Goal: Information Seeking & Learning: Learn about a topic

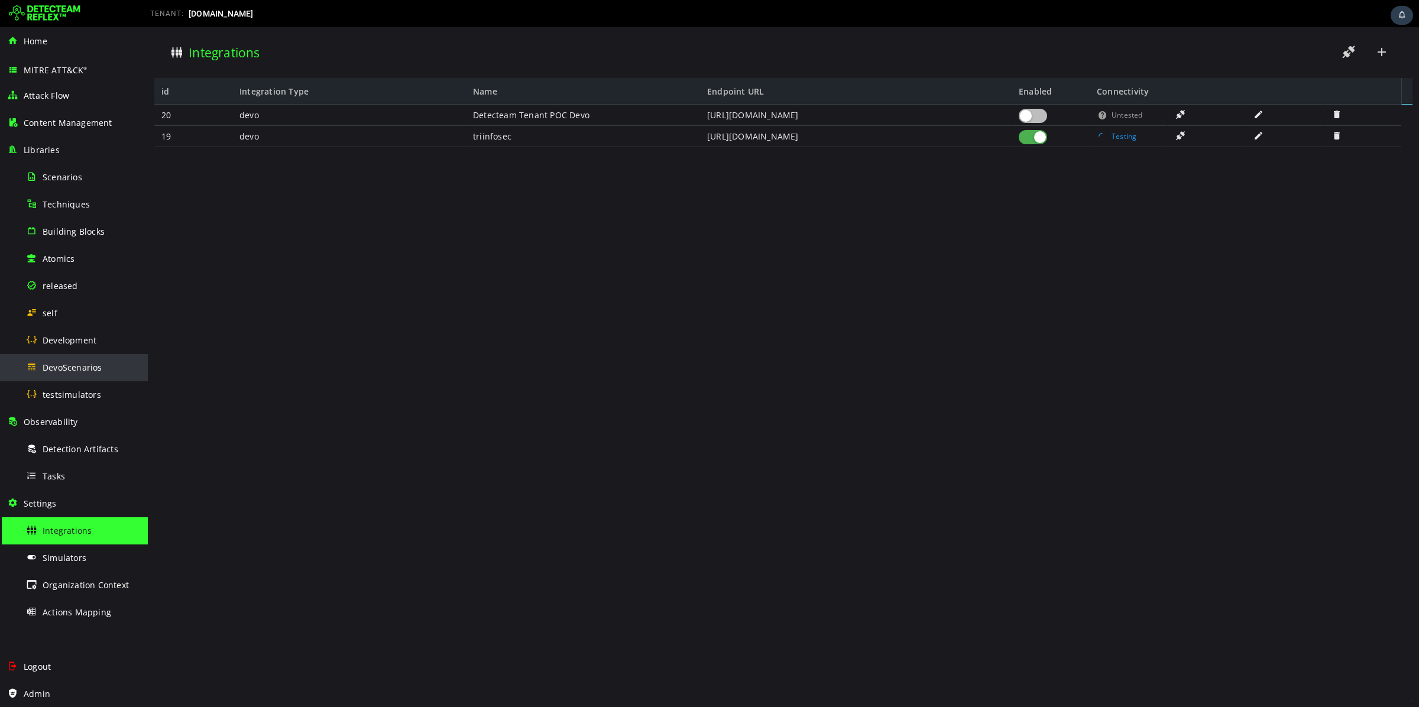
click at [53, 358] on div "DevoScenarios" at bounding box center [83, 367] width 115 height 27
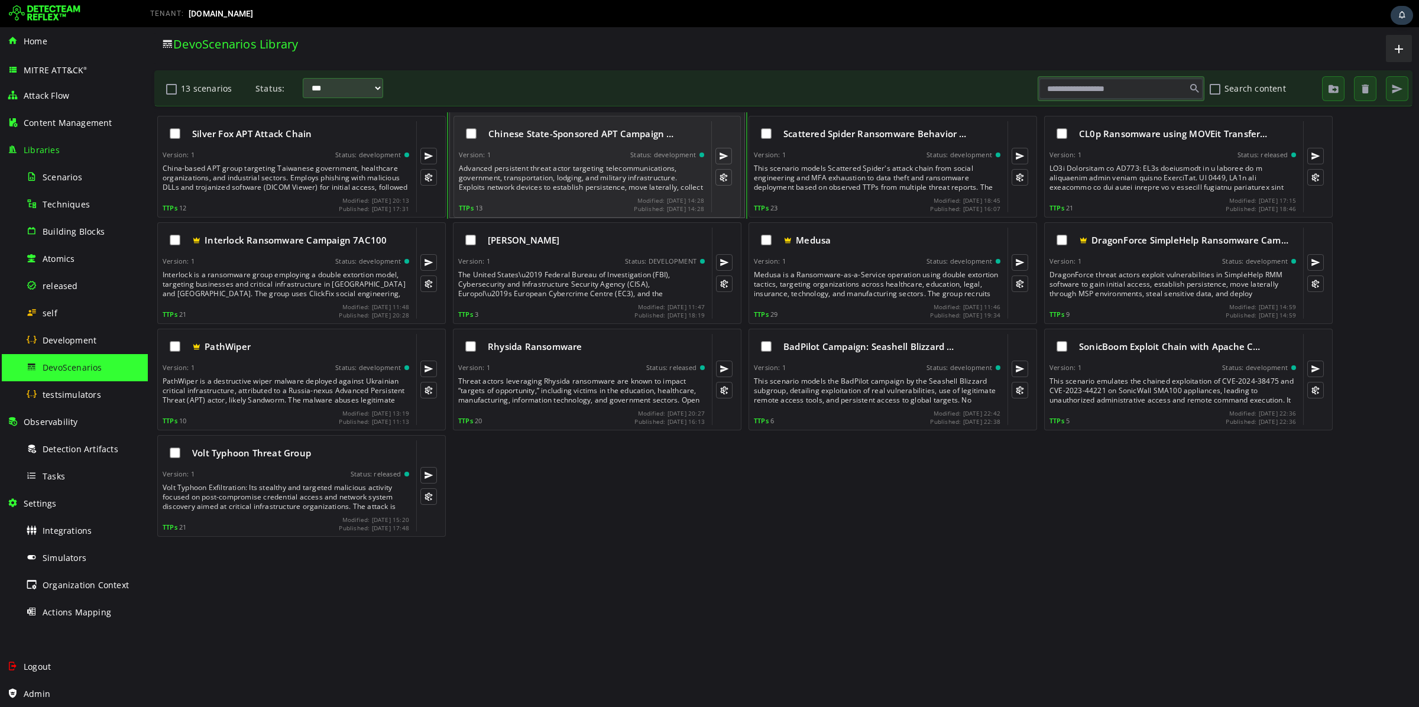
click at [564, 162] on div "Chinese State-Sponsored APT Campaign … Version: 1 Status: development Advanced …" at bounding box center [581, 166] width 245 height 91
click at [564, 164] on div "Chinese State-Sponsored APT Campaign … Version: 1 Status: development Advanced …" at bounding box center [581, 166] width 245 height 91
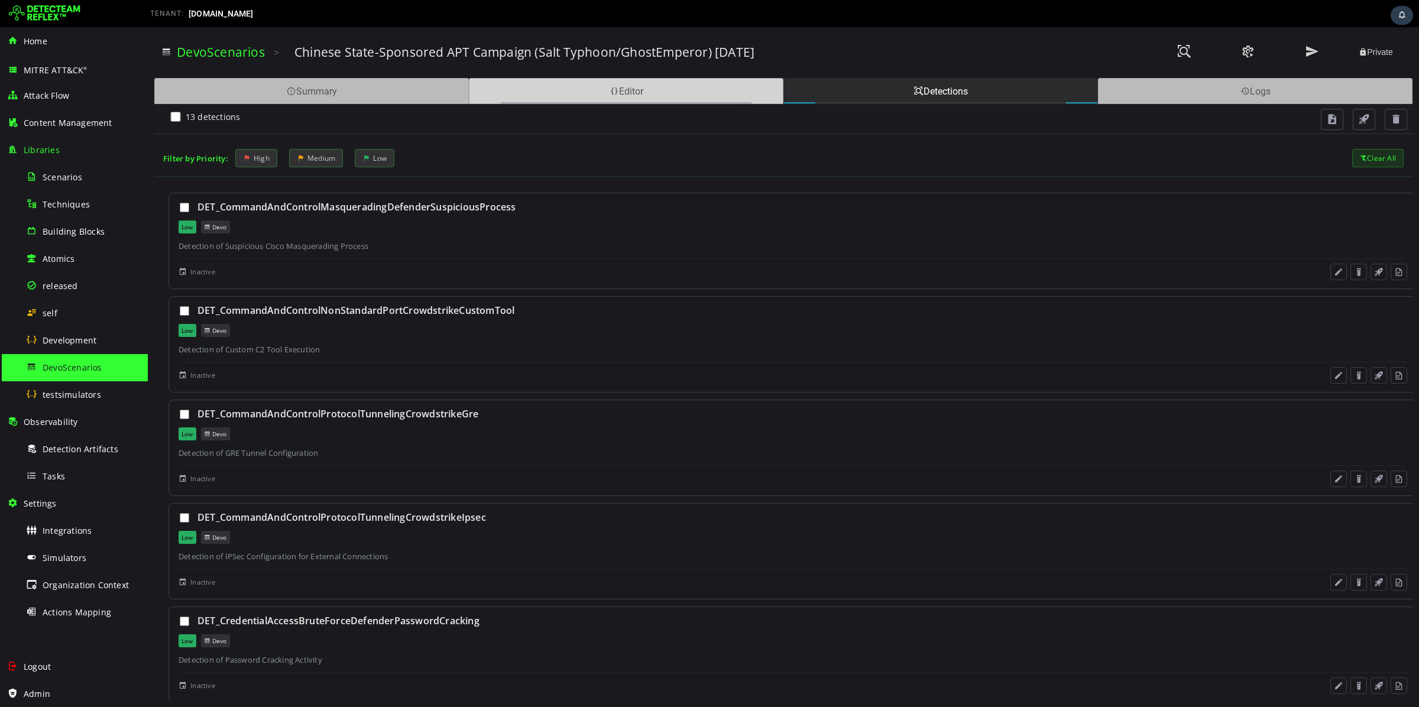
click at [596, 97] on div "Editor" at bounding box center [626, 91] width 315 height 26
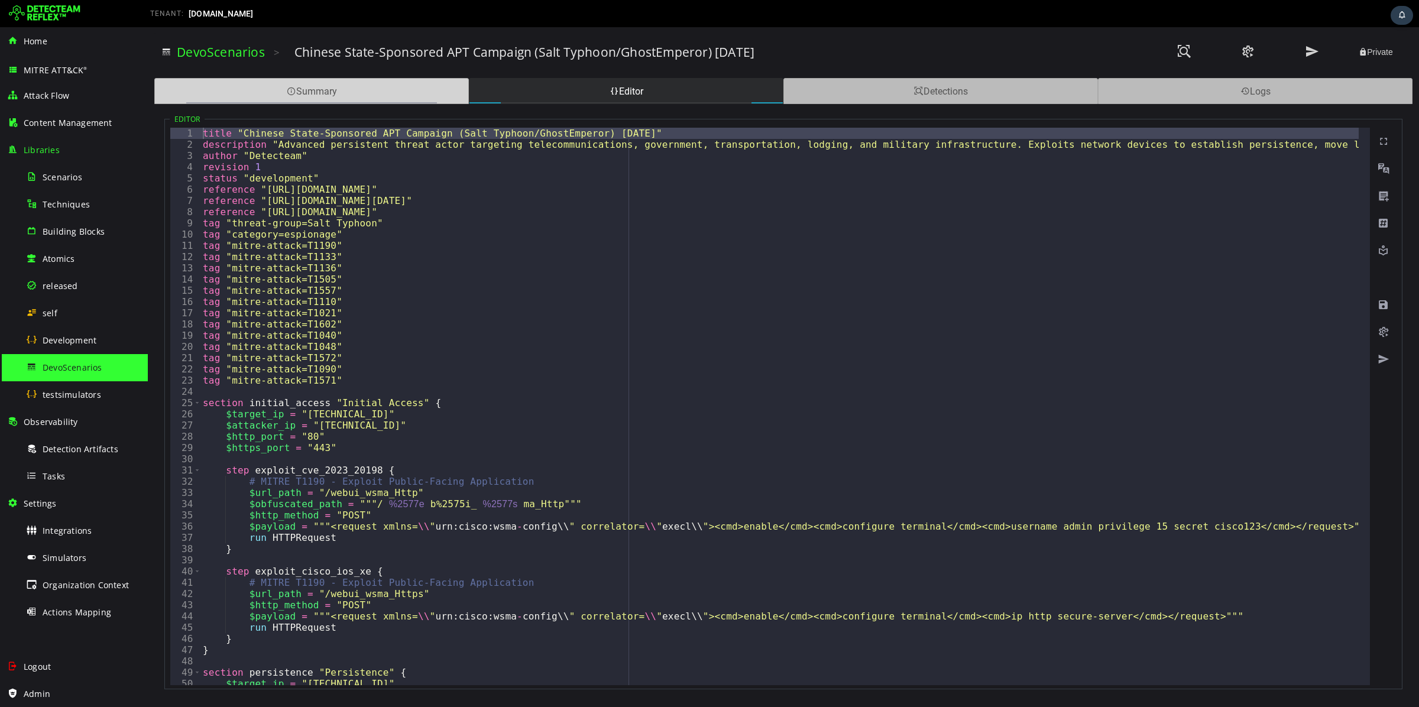
click at [358, 85] on div "Summary" at bounding box center [311, 91] width 315 height 26
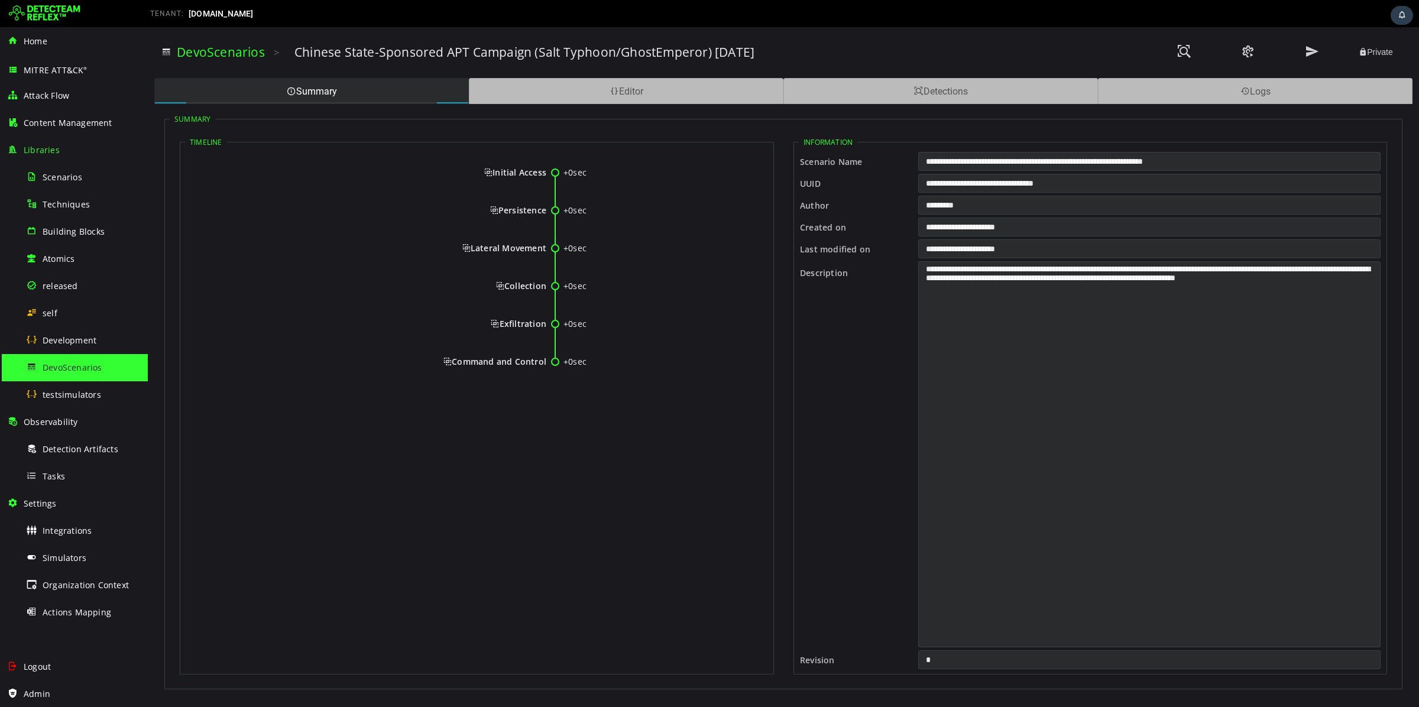
click at [540, 170] on span "Initial Access" at bounding box center [515, 172] width 62 height 11
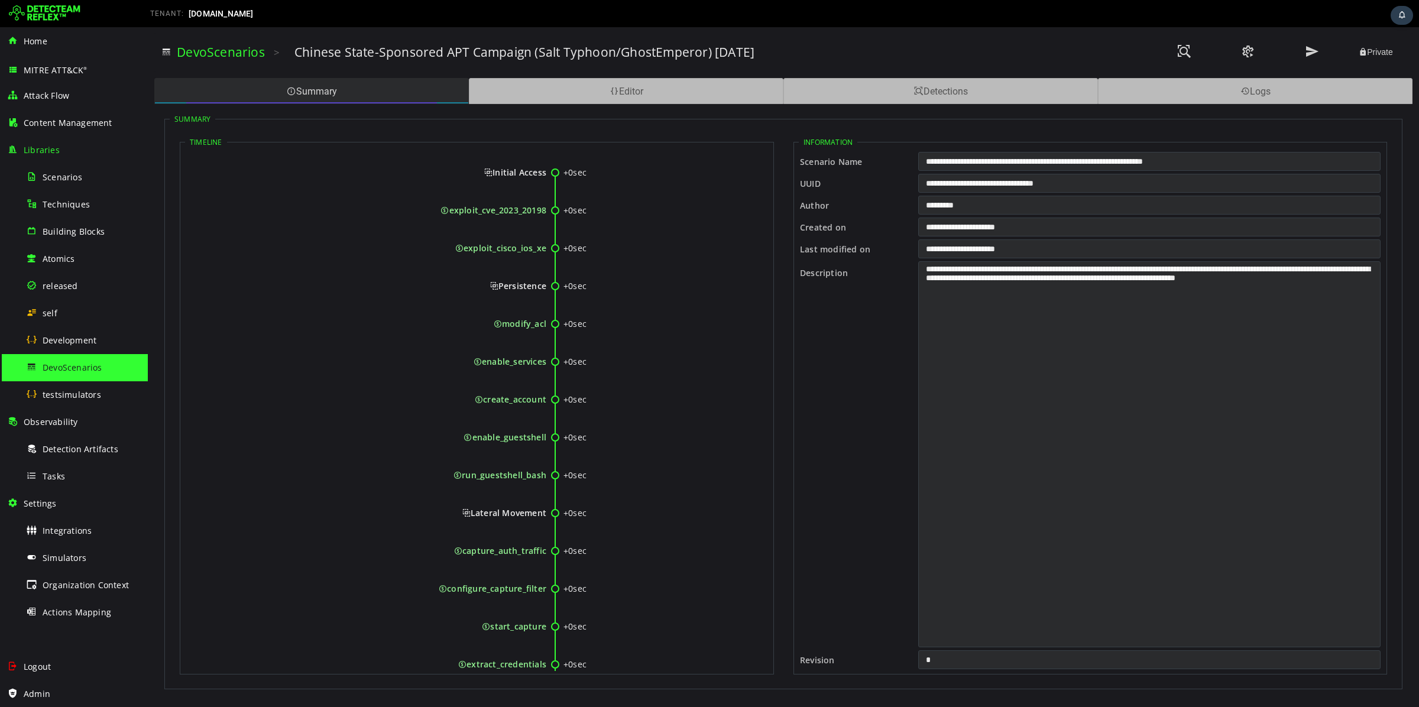
click at [357, 90] on div "Summary" at bounding box center [311, 91] width 315 height 26
click at [45, 16] on img at bounding box center [45, 13] width 72 height 19
